Goal: Task Accomplishment & Management: Use online tool/utility

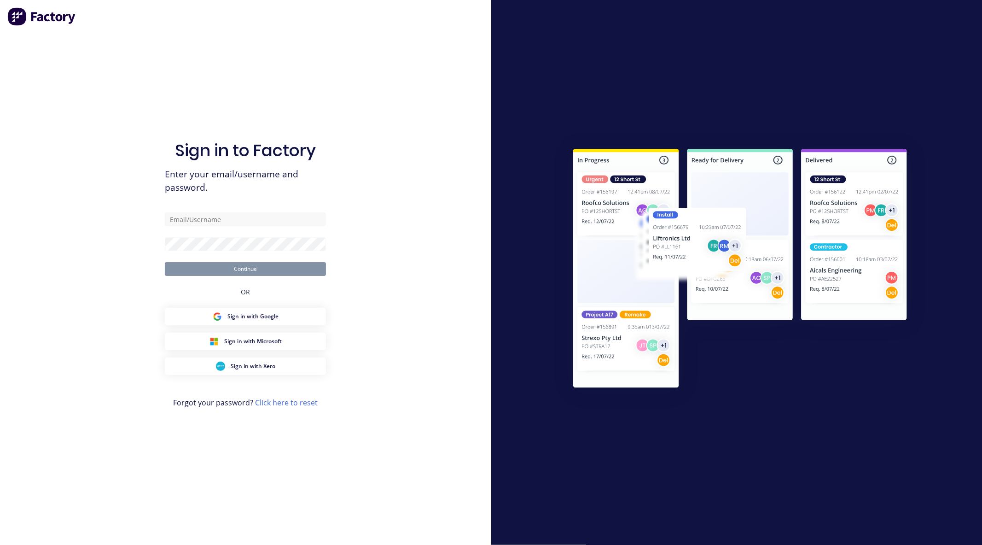
click at [629, 83] on div at bounding box center [736, 272] width 491 height 545
click at [224, 215] on input "text" at bounding box center [245, 219] width 161 height 14
type input "[EMAIL_ADDRESS][DOMAIN_NAME]"
click at [165, 262] on button "Continue" at bounding box center [245, 269] width 161 height 14
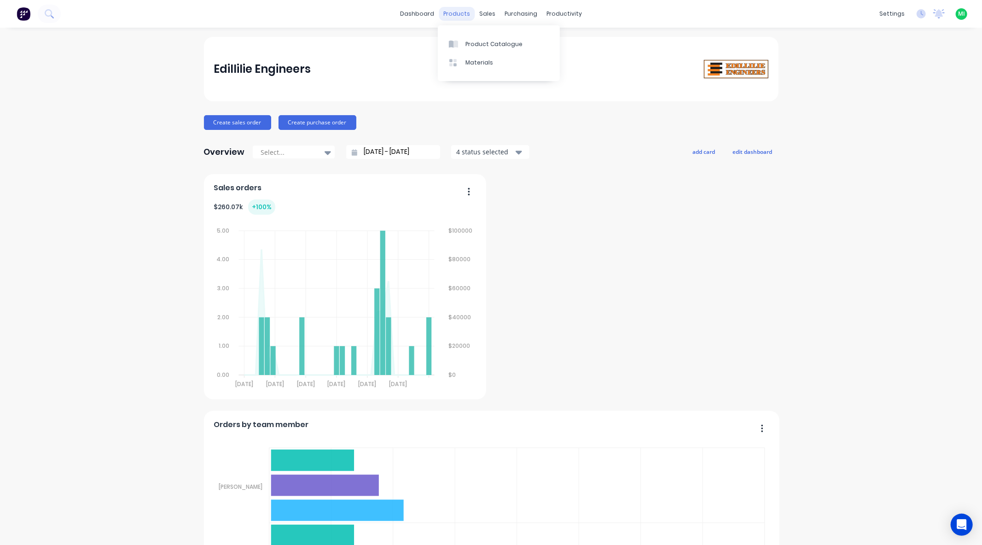
click at [441, 8] on div "products" at bounding box center [457, 14] width 36 height 14
click at [466, 39] on link "Product Catalogue" at bounding box center [499, 44] width 122 height 18
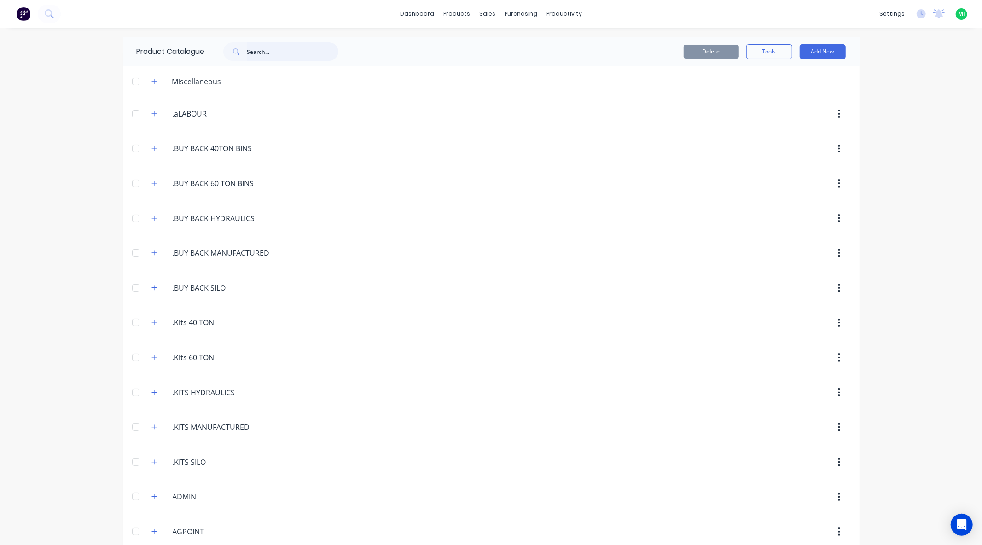
click at [284, 49] on input "text" at bounding box center [292, 51] width 91 height 18
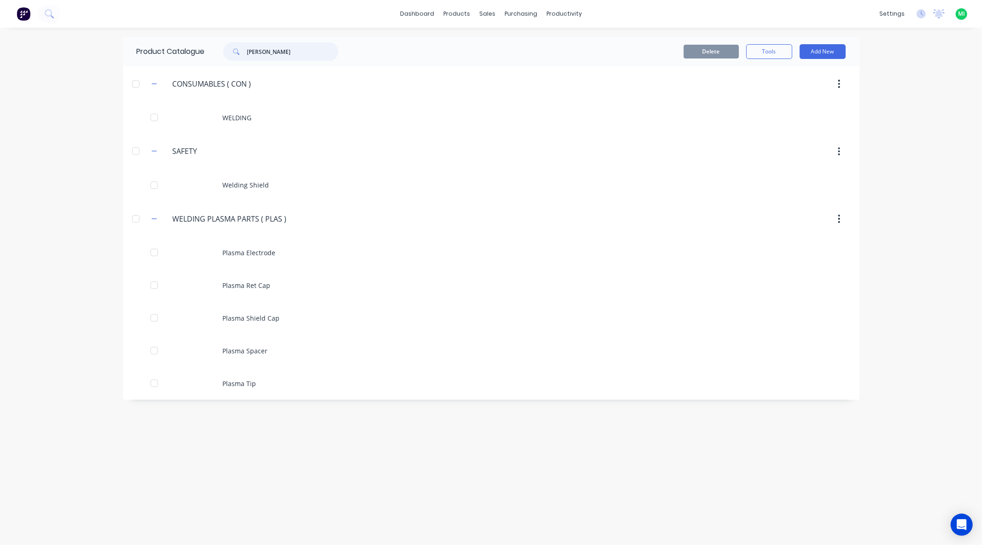
type input "weldin"
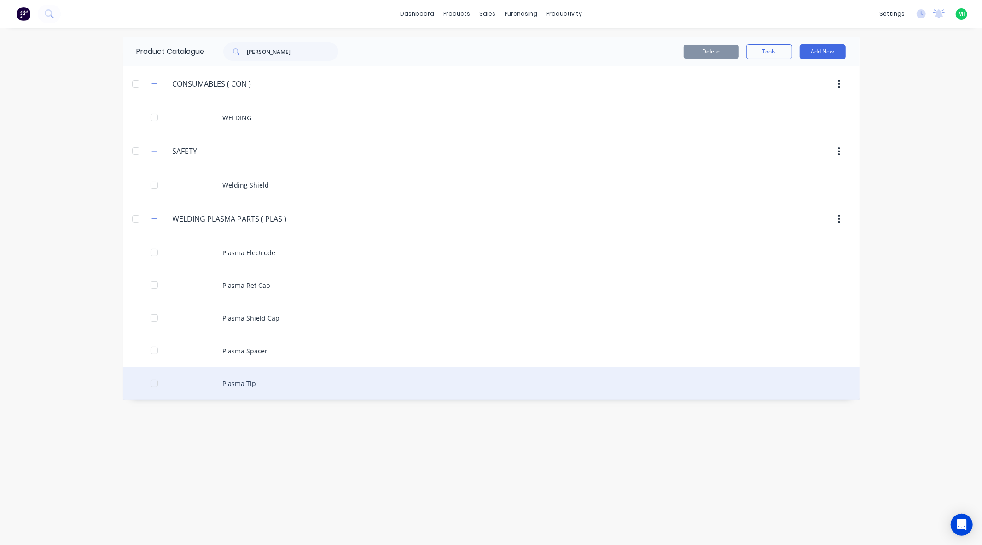
click at [235, 384] on div "Plasma Tip" at bounding box center [491, 383] width 737 height 33
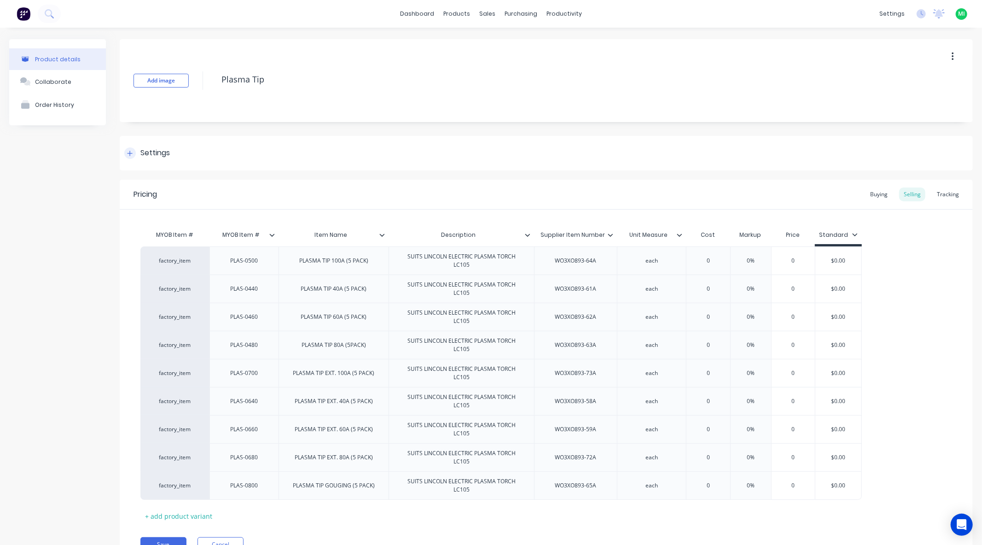
click at [181, 154] on div "Settings" at bounding box center [546, 153] width 853 height 35
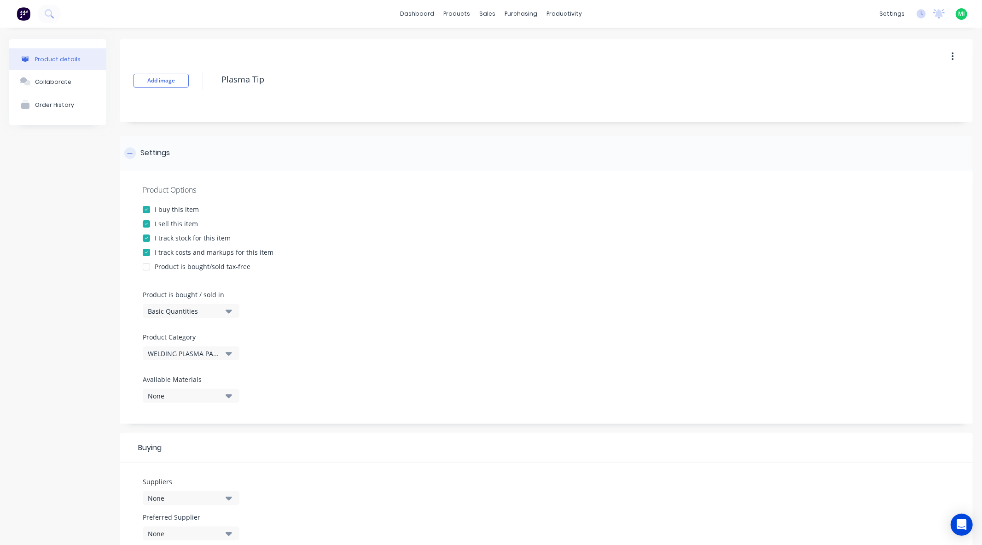
click at [181, 154] on div "Settings" at bounding box center [546, 153] width 853 height 35
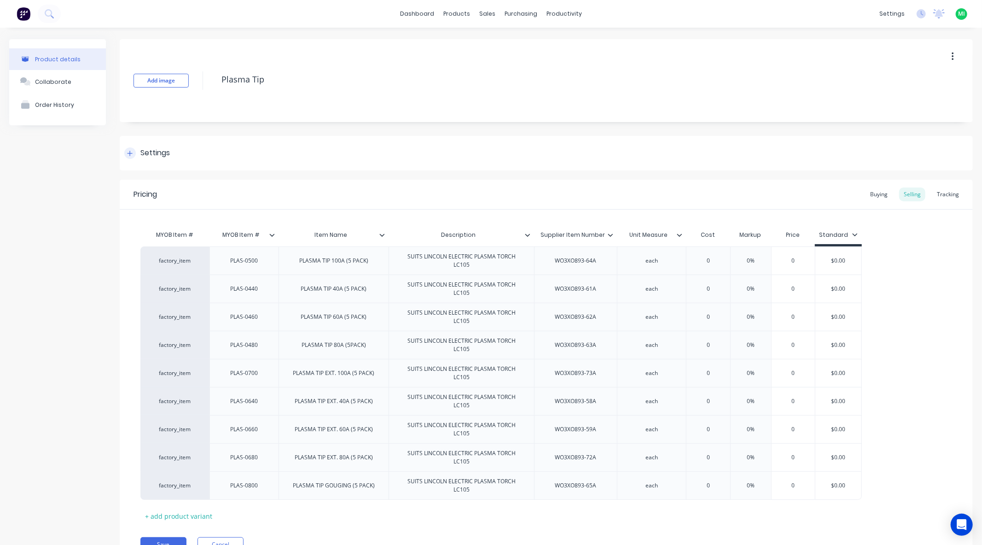
click at [181, 154] on div "Settings" at bounding box center [546, 153] width 853 height 35
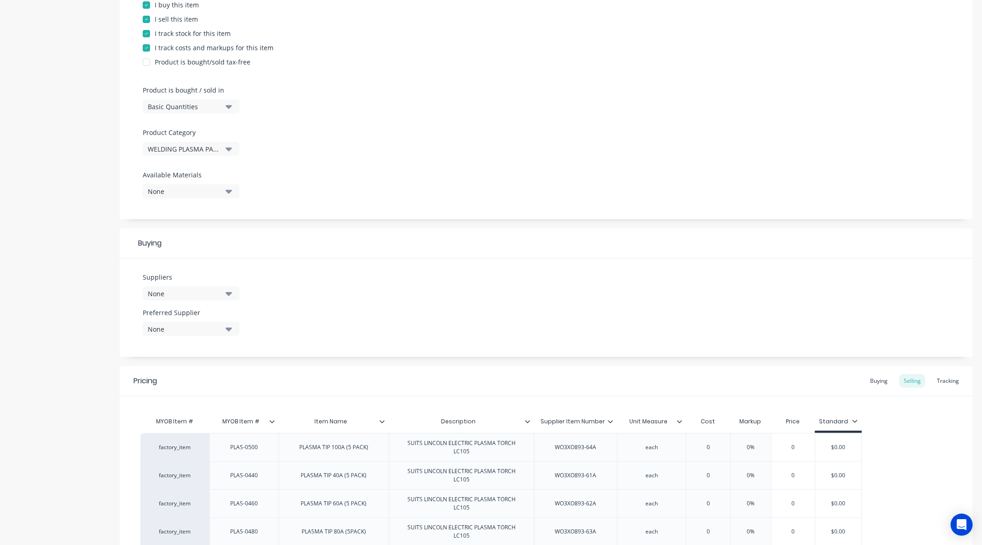
scroll to position [436, 0]
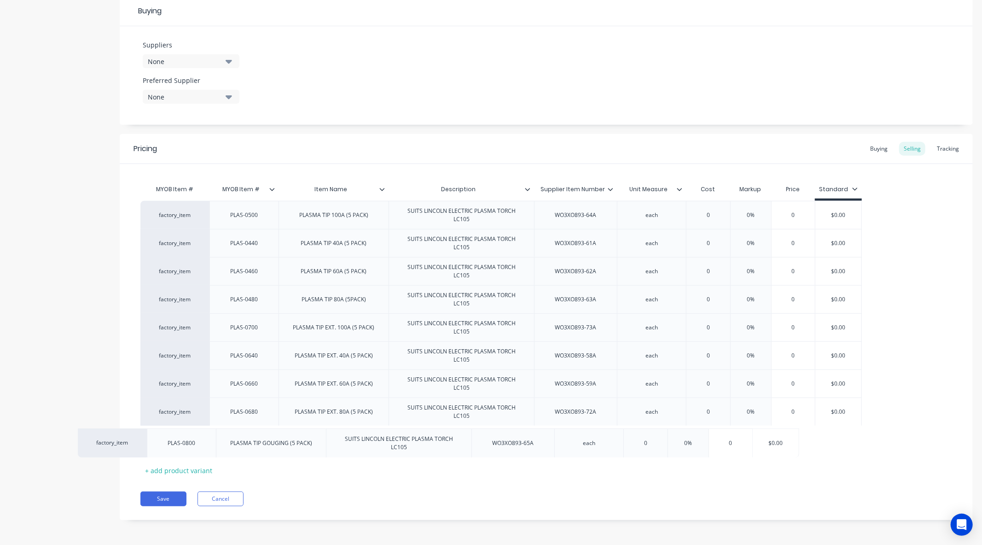
drag, startPoint x: 267, startPoint y: 440, endPoint x: 235, endPoint y: 442, distance: 32.7
click at [202, 443] on div "factory_item PLAS-0500 PLASMA TIP 100A (5 PACK) SUITS LINCOLN ELECTRIC PLASMA T…" at bounding box center [546, 327] width 812 height 253
click at [243, 438] on div "PLAS-0800" at bounding box center [244, 440] width 46 height 12
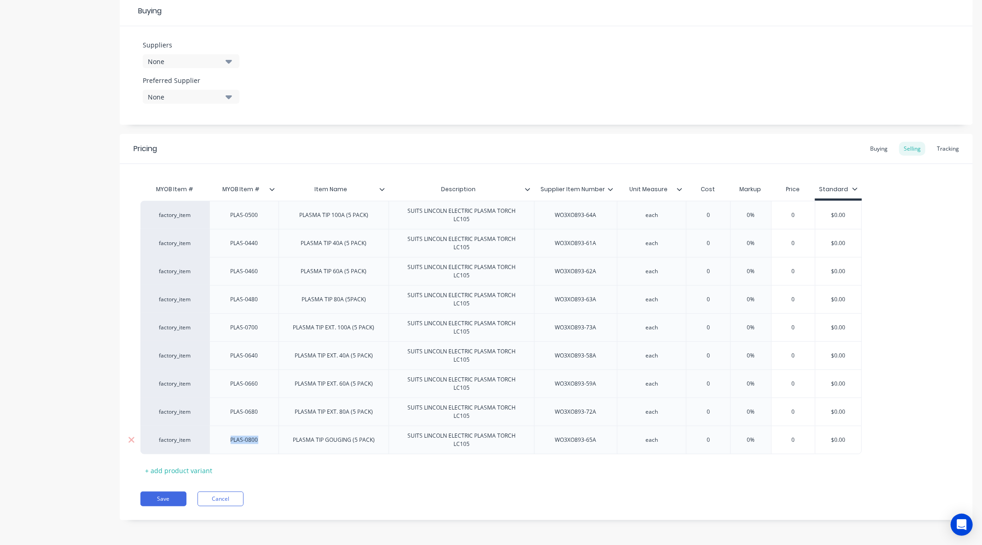
copy div "PLAS-0800"
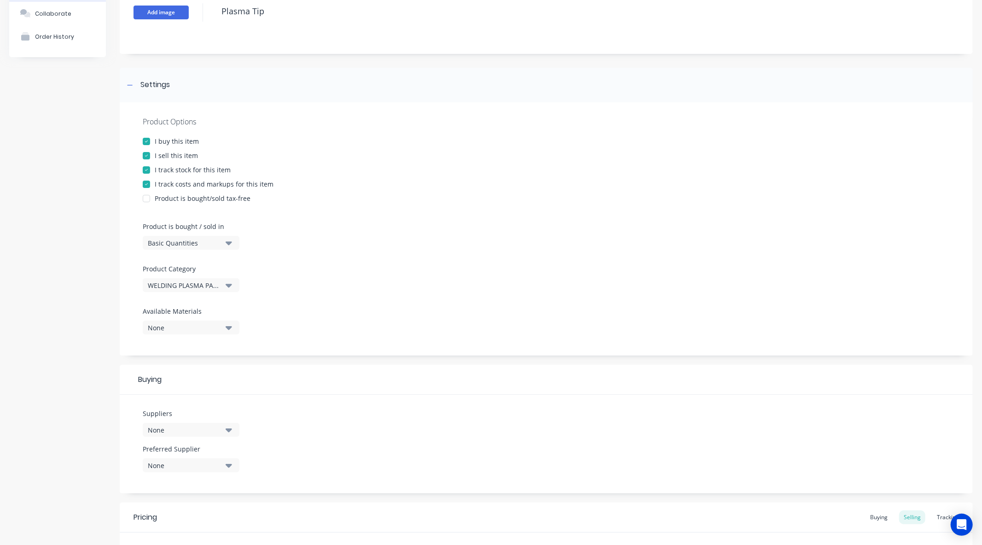
scroll to position [0, 0]
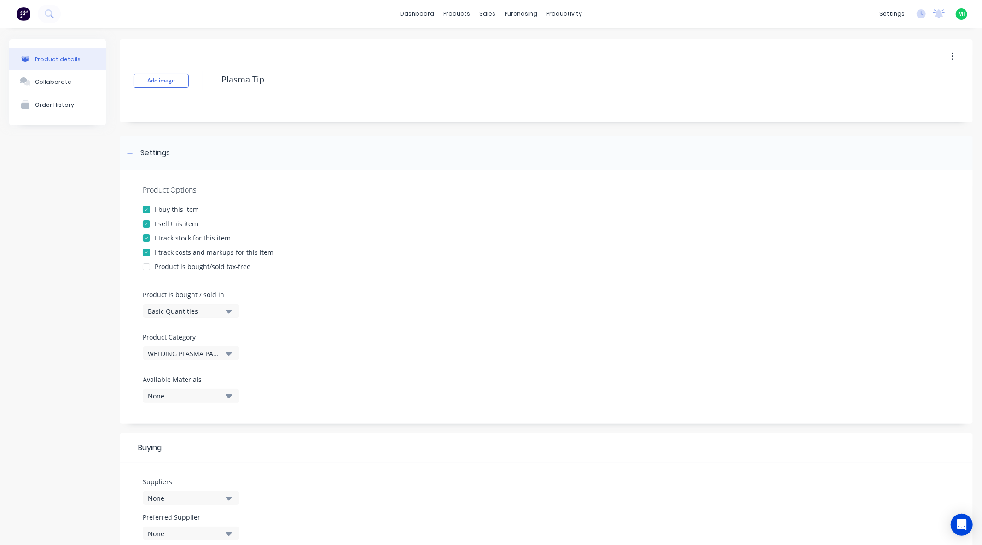
type textarea "x"
click at [20, 12] on img at bounding box center [24, 14] width 14 height 14
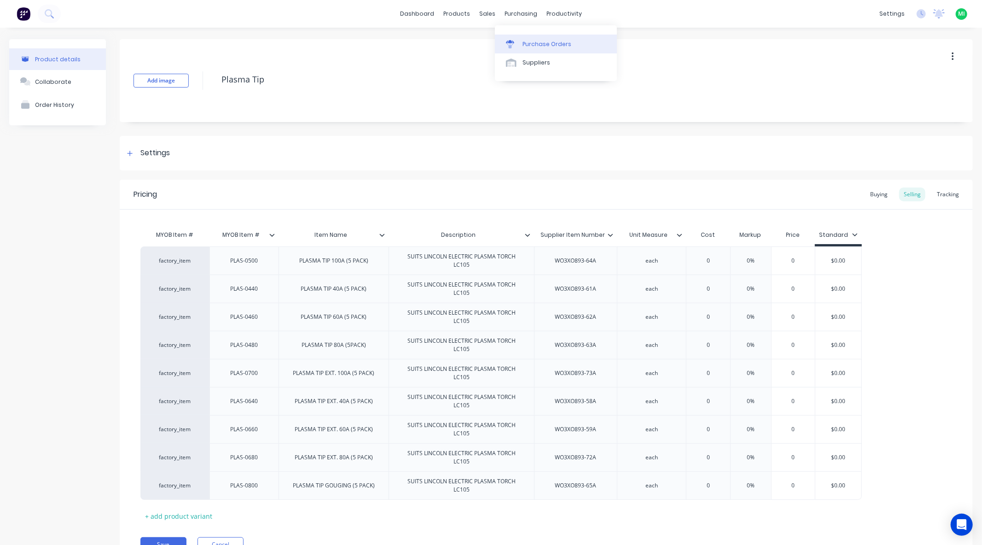
click at [537, 47] on div "Purchase Orders" at bounding box center [547, 44] width 49 height 8
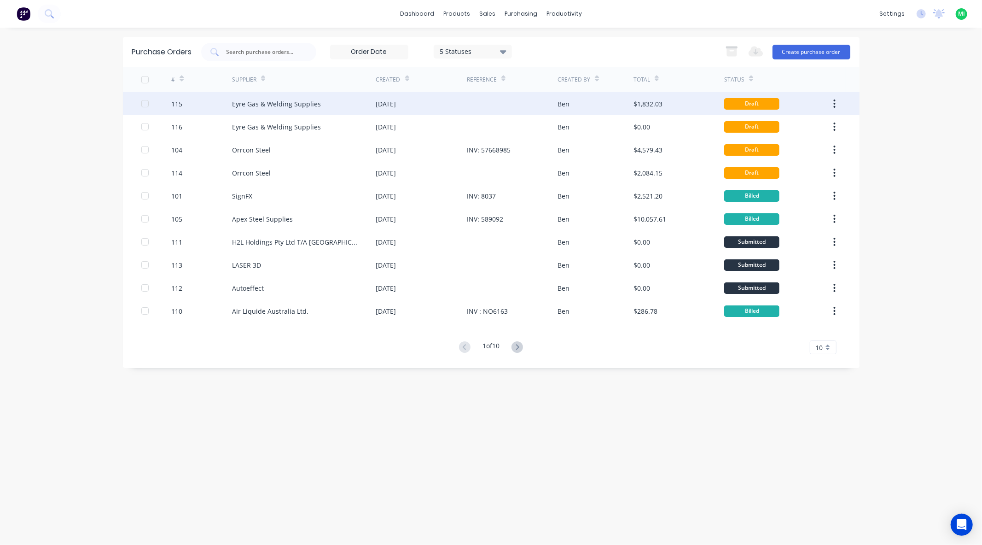
click at [226, 104] on div "115" at bounding box center [201, 103] width 61 height 23
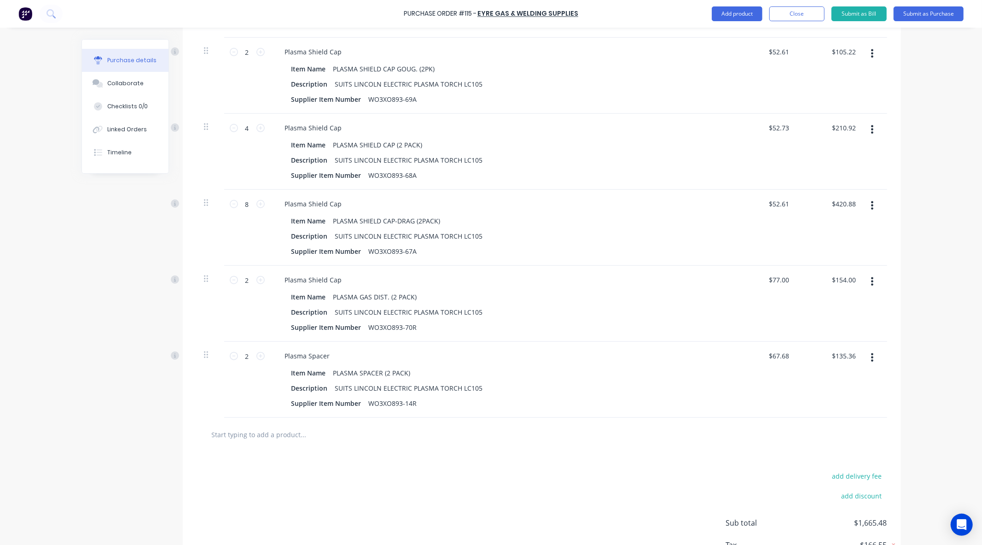
scroll to position [628, 0]
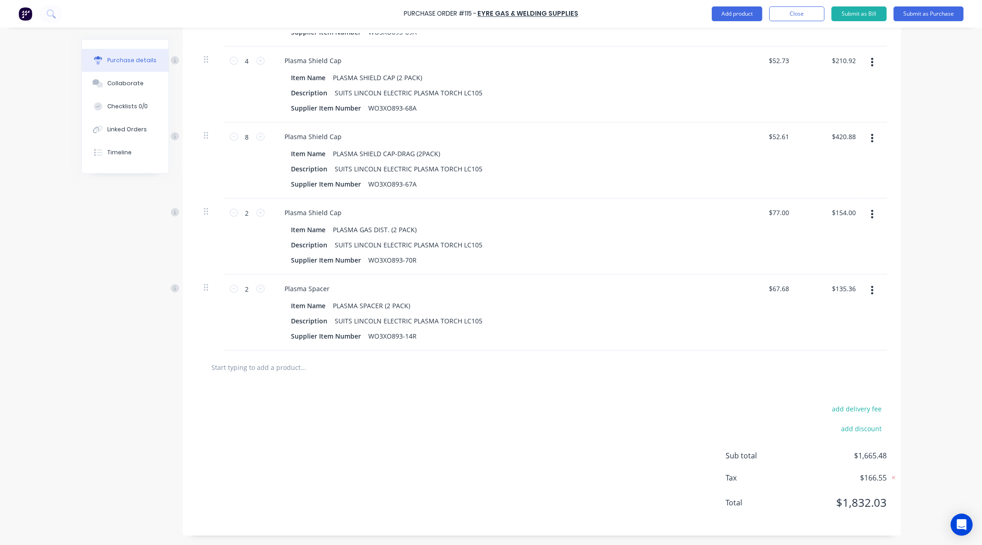
click at [268, 374] on input "text" at bounding box center [303, 367] width 184 height 18
paste input "PLAS-0800"
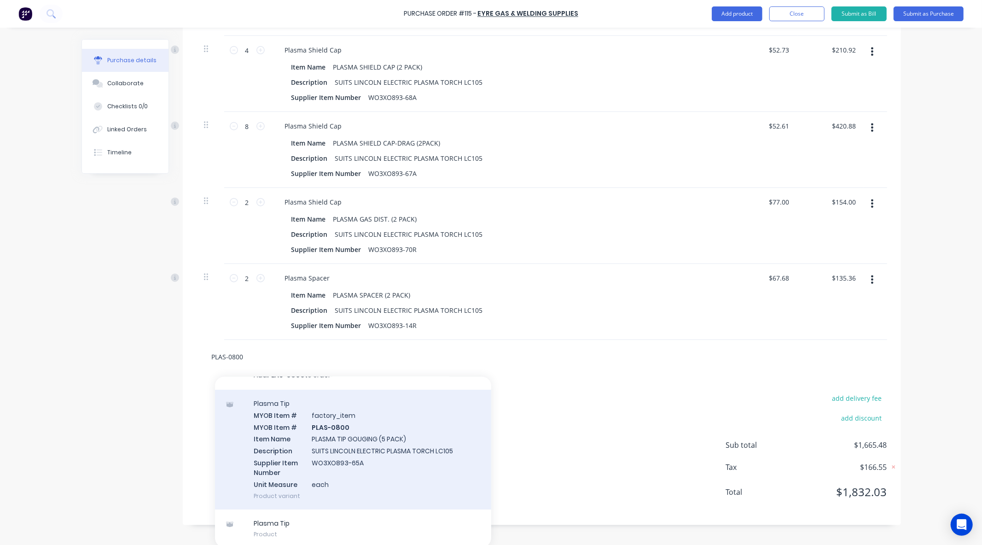
scroll to position [641, 0]
type input "PLAS-0800"
click at [291, 453] on div "Plasma Tip MYOB Item # factory_item MYOB Item # PLAS-0800 Item Name PLASMA TIP …" at bounding box center [353, 447] width 276 height 120
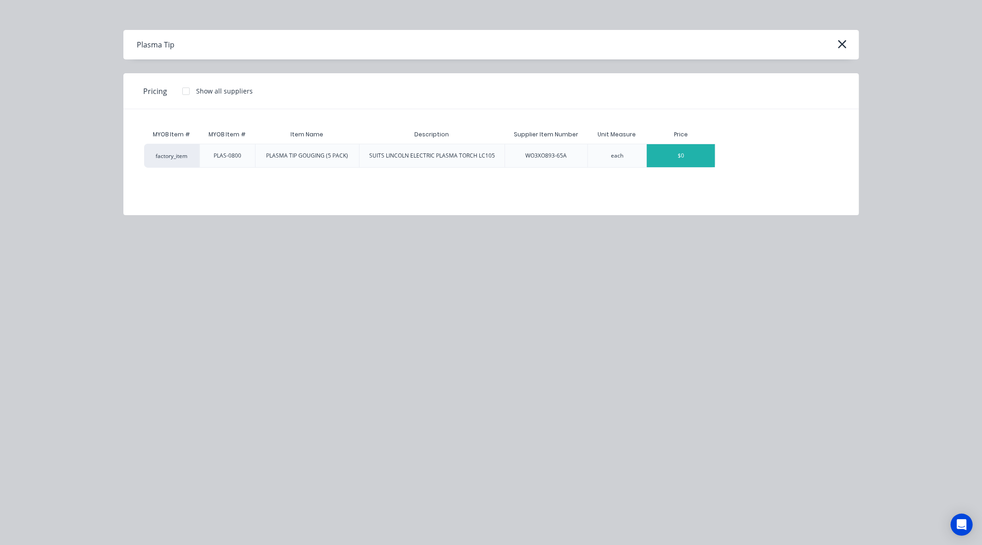
click at [669, 161] on div "$0" at bounding box center [681, 155] width 68 height 23
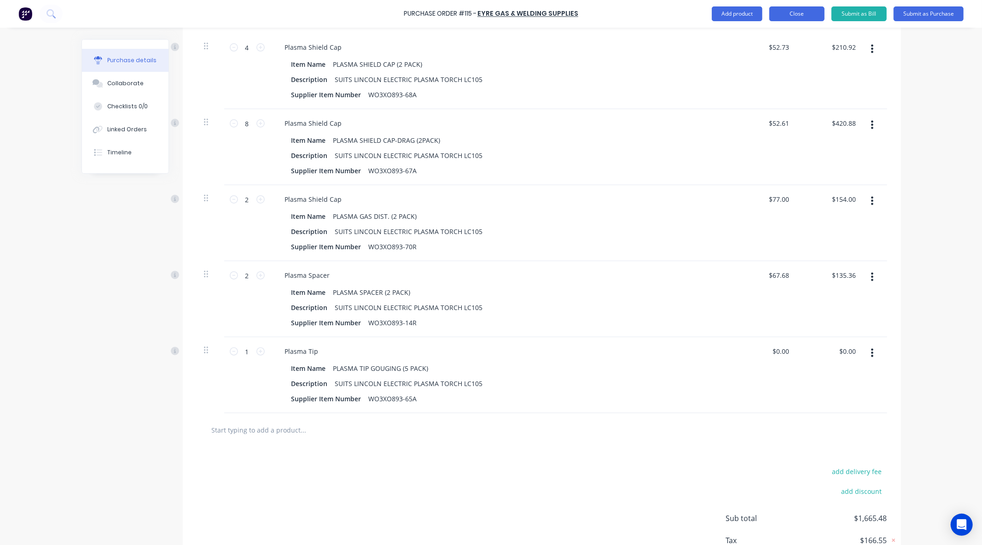
click at [803, 16] on button "Close" at bounding box center [796, 13] width 55 height 15
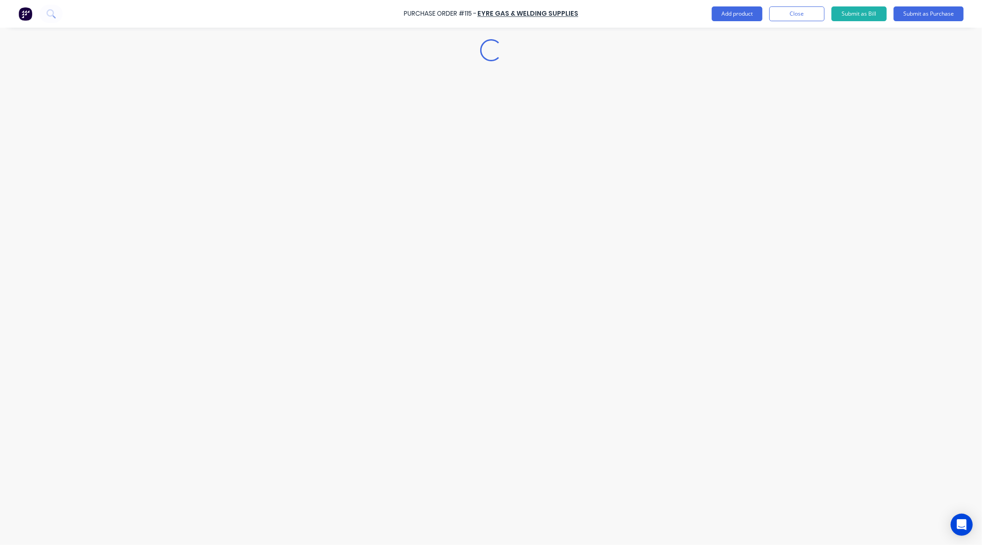
scroll to position [0, 0]
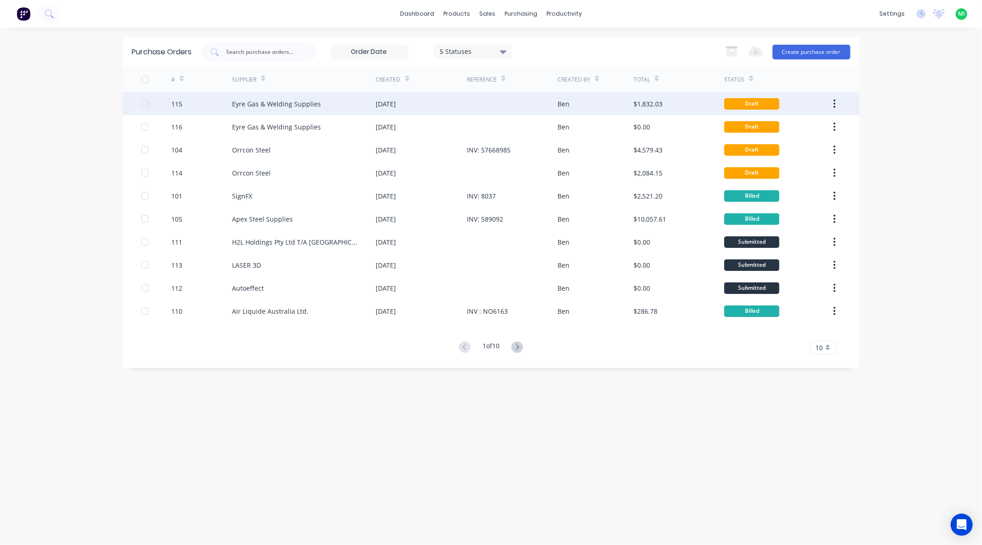
click at [530, 106] on div at bounding box center [512, 103] width 91 height 23
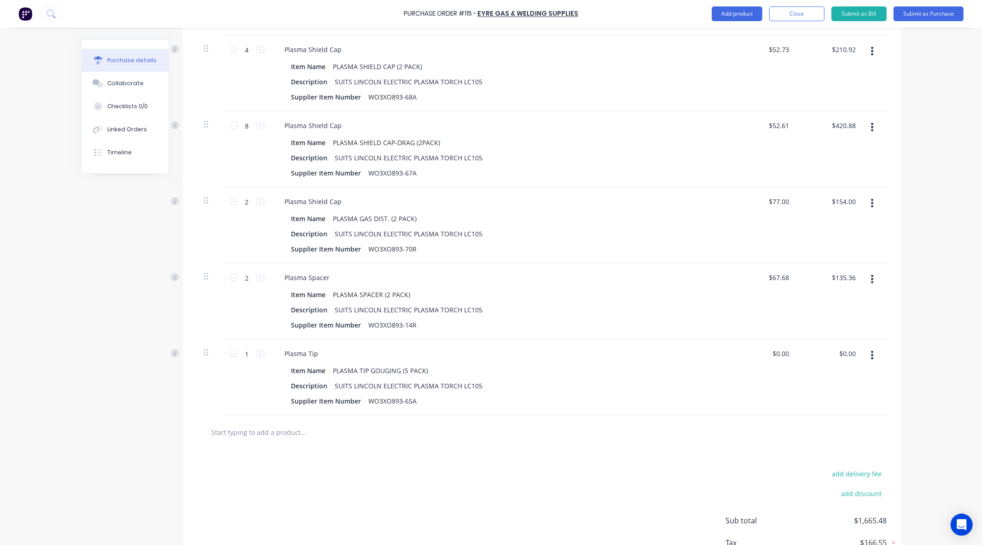
scroll to position [704, 0]
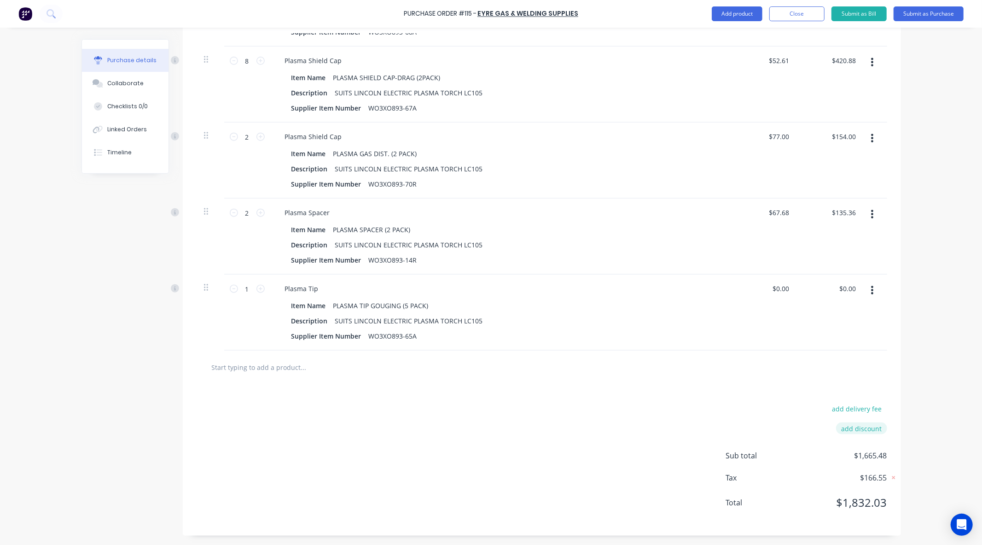
click at [843, 430] on button "add discount" at bounding box center [861, 428] width 51 height 12
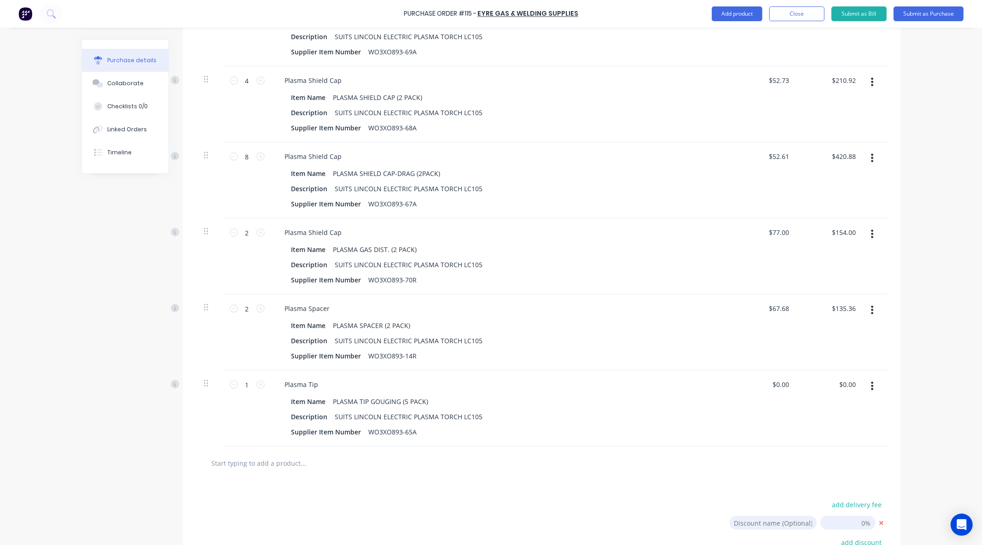
scroll to position [500, 0]
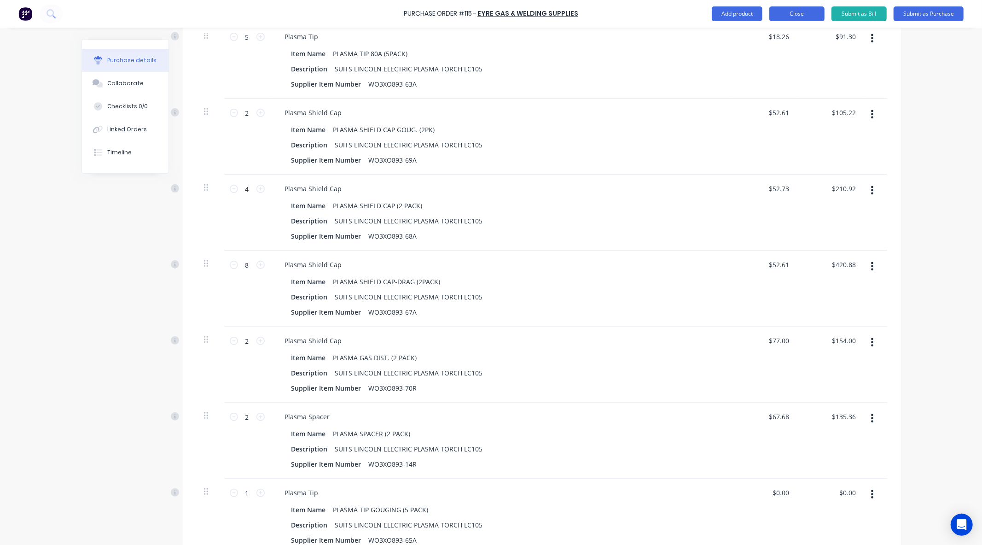
click at [802, 13] on button "Close" at bounding box center [796, 13] width 55 height 15
